Goal: Complete application form

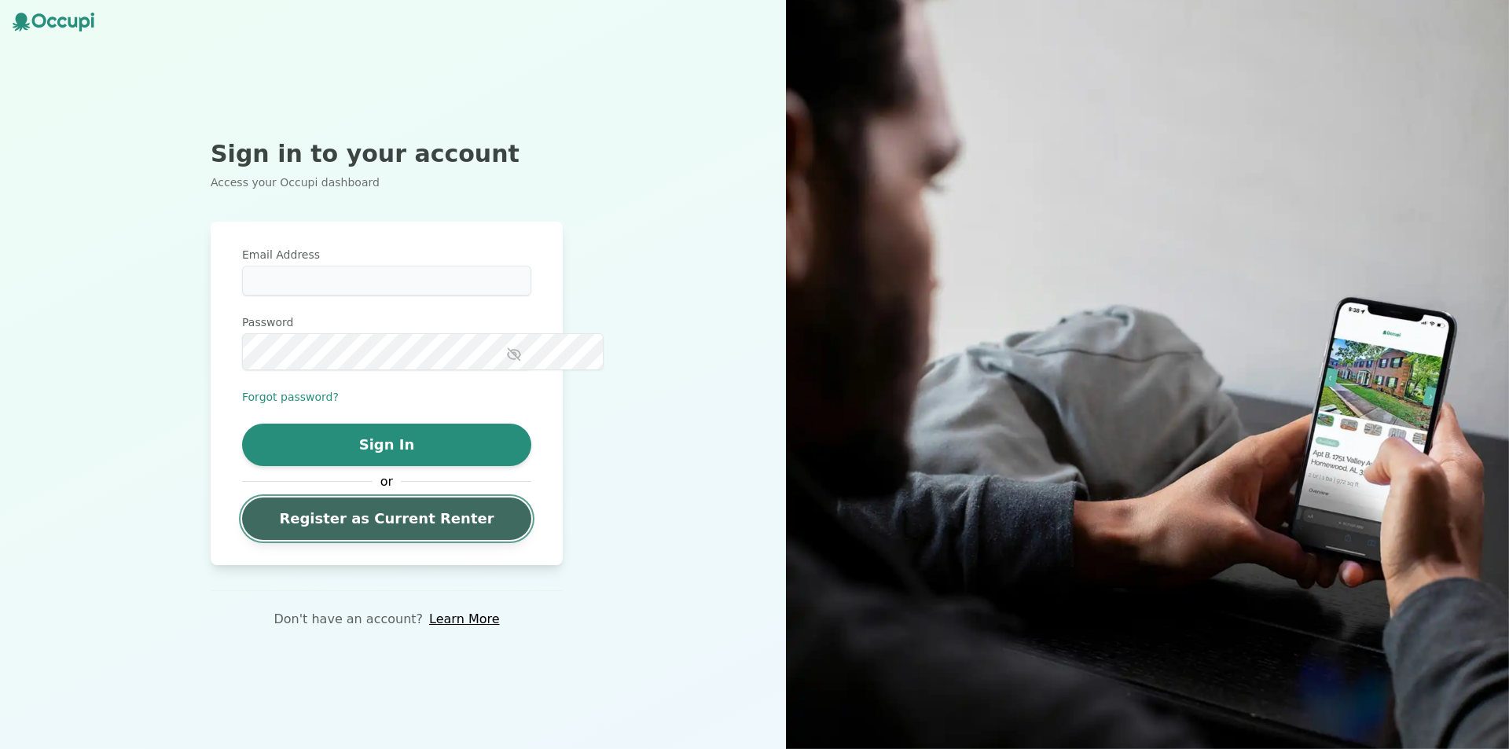
click at [387, 540] on link "Register as Current Renter" at bounding box center [386, 518] width 289 height 42
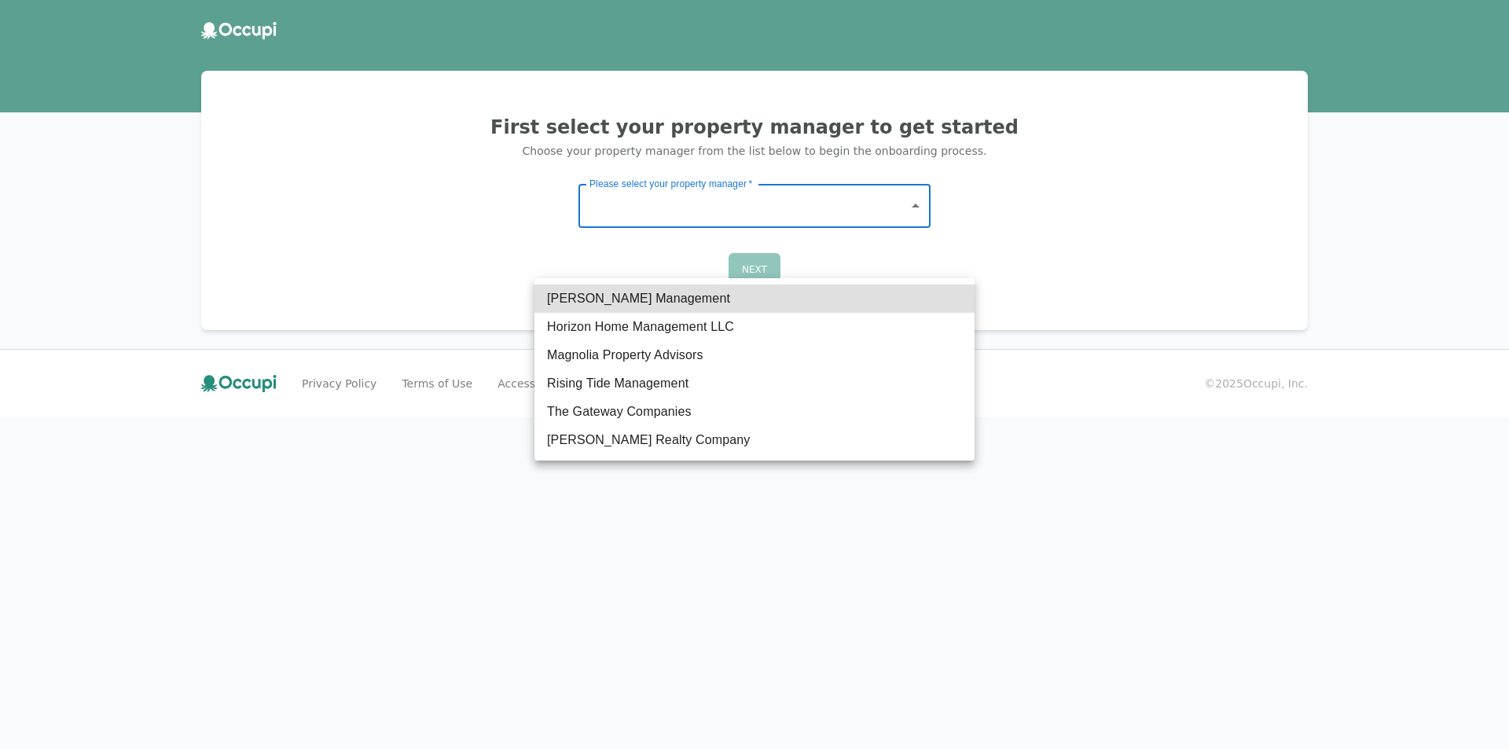
click at [887, 251] on body "First select your property manager to get started Choose your property manager …" at bounding box center [754, 374] width 1509 height 749
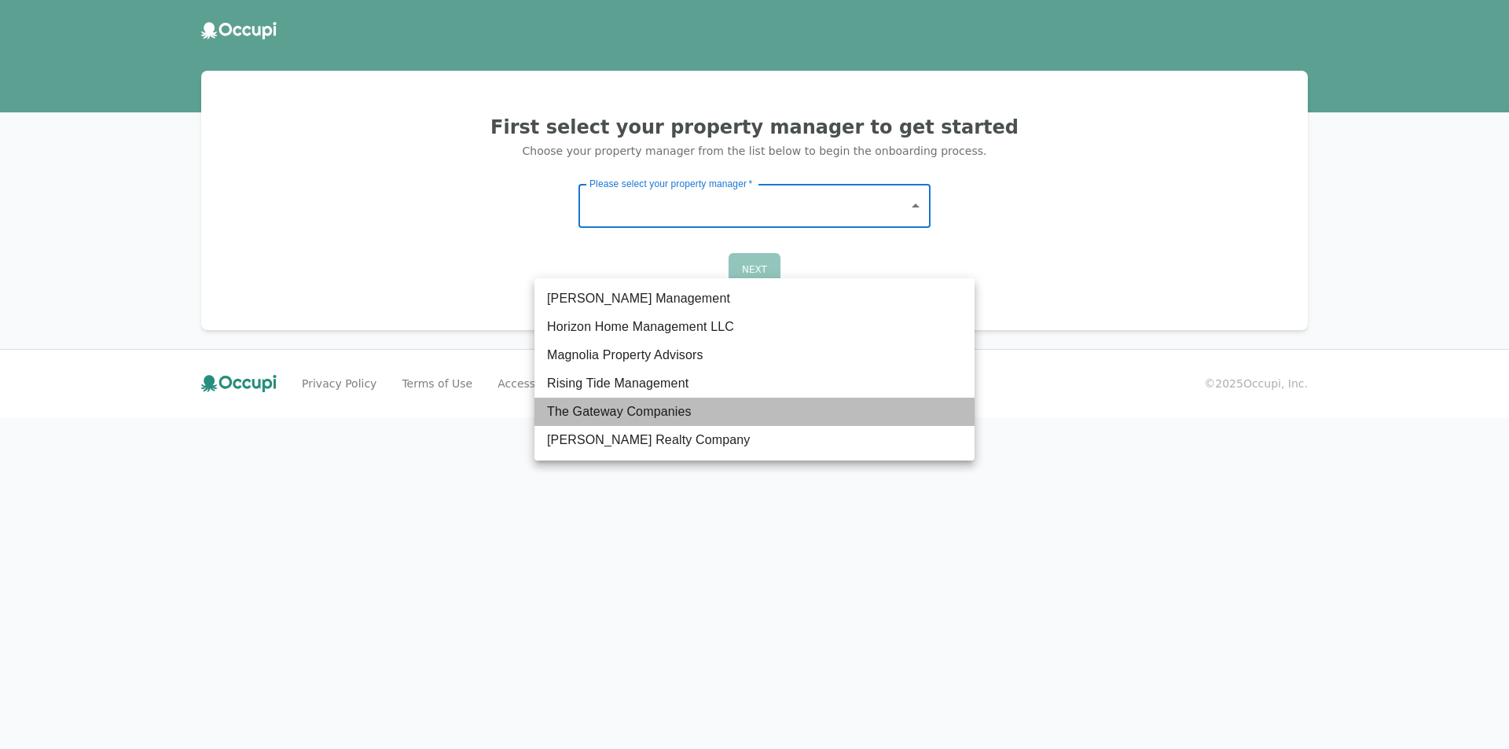
click at [681, 426] on li "The Gateway Companies" at bounding box center [754, 412] width 440 height 28
type input "**********"
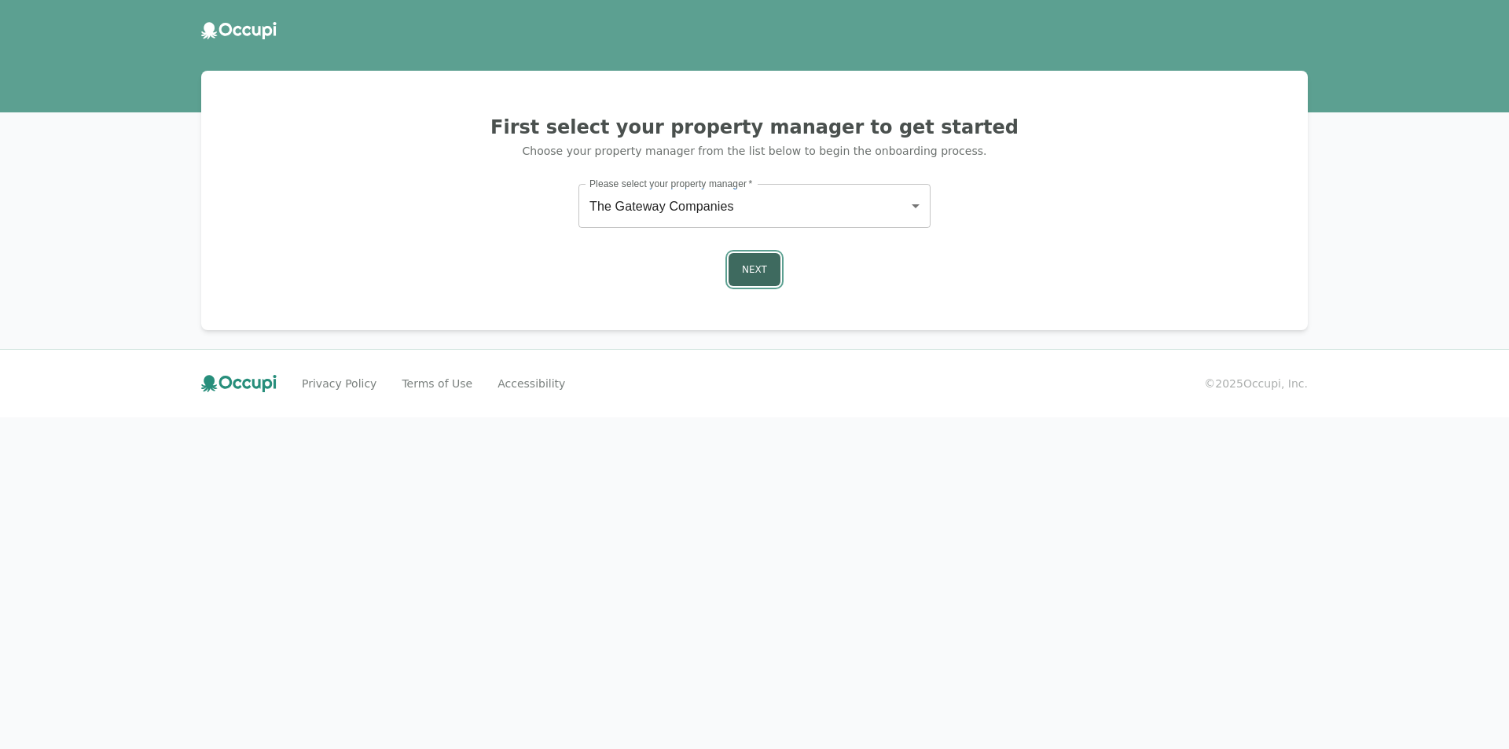
click at [760, 286] on button "Next" at bounding box center [755, 269] width 52 height 33
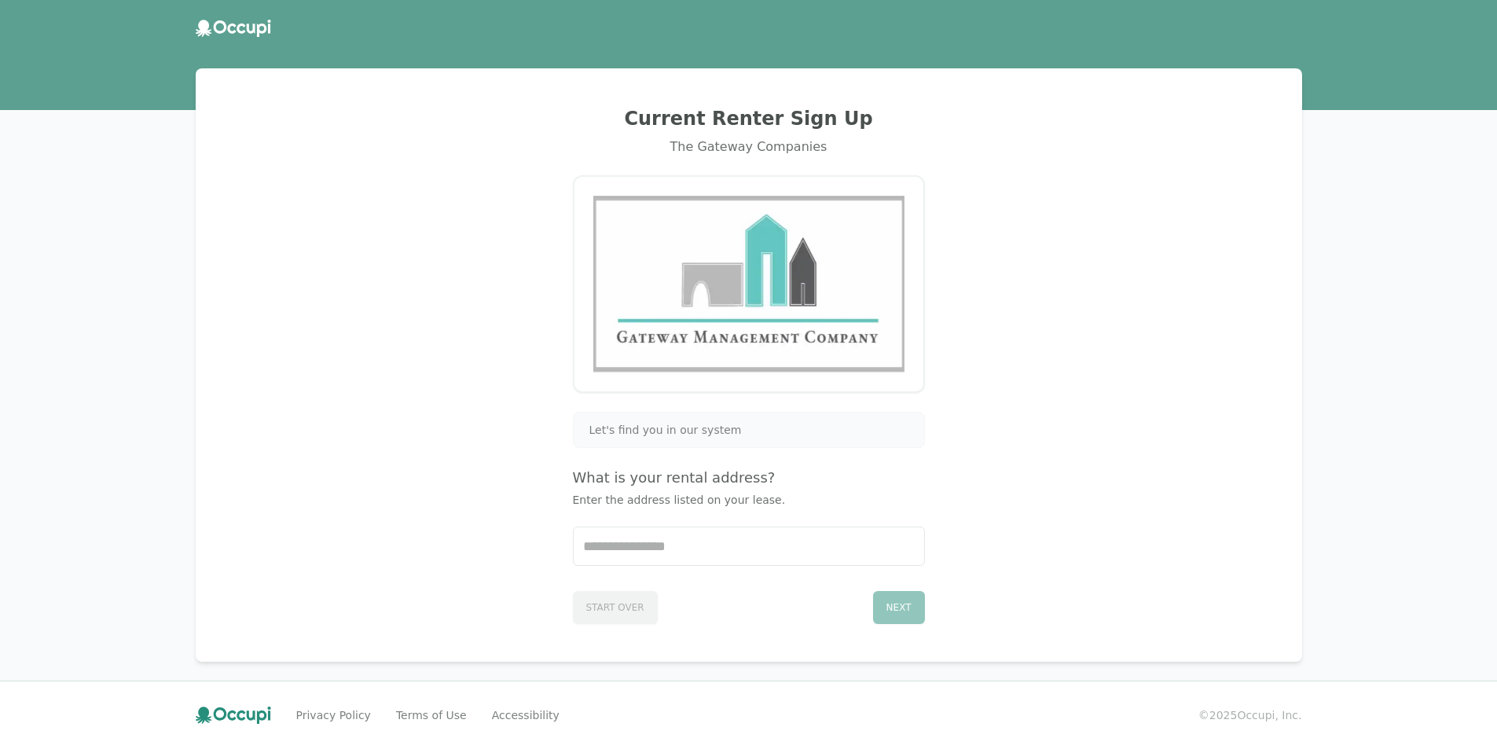
scroll to position [79, 0]
click at [604, 565] on input "Start typing..." at bounding box center [749, 546] width 350 height 38
click at [1301, 409] on div "Current Renter Sign Up The Gateway Companies Let's find you in our system What …" at bounding box center [749, 365] width 1132 height 631
